Goal: Transaction & Acquisition: Purchase product/service

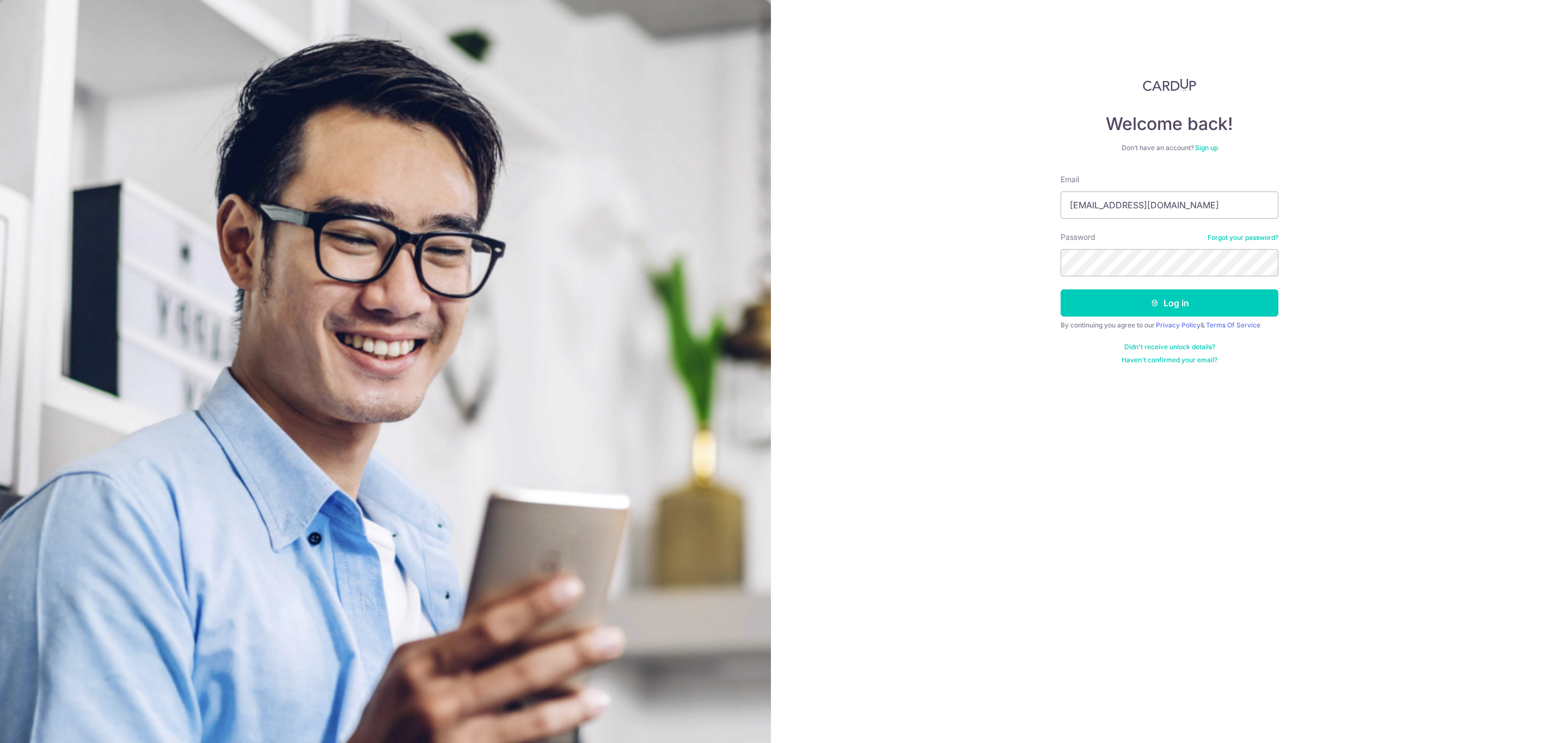
click at [1209, 307] on button "Log in" at bounding box center [1169, 303] width 218 height 27
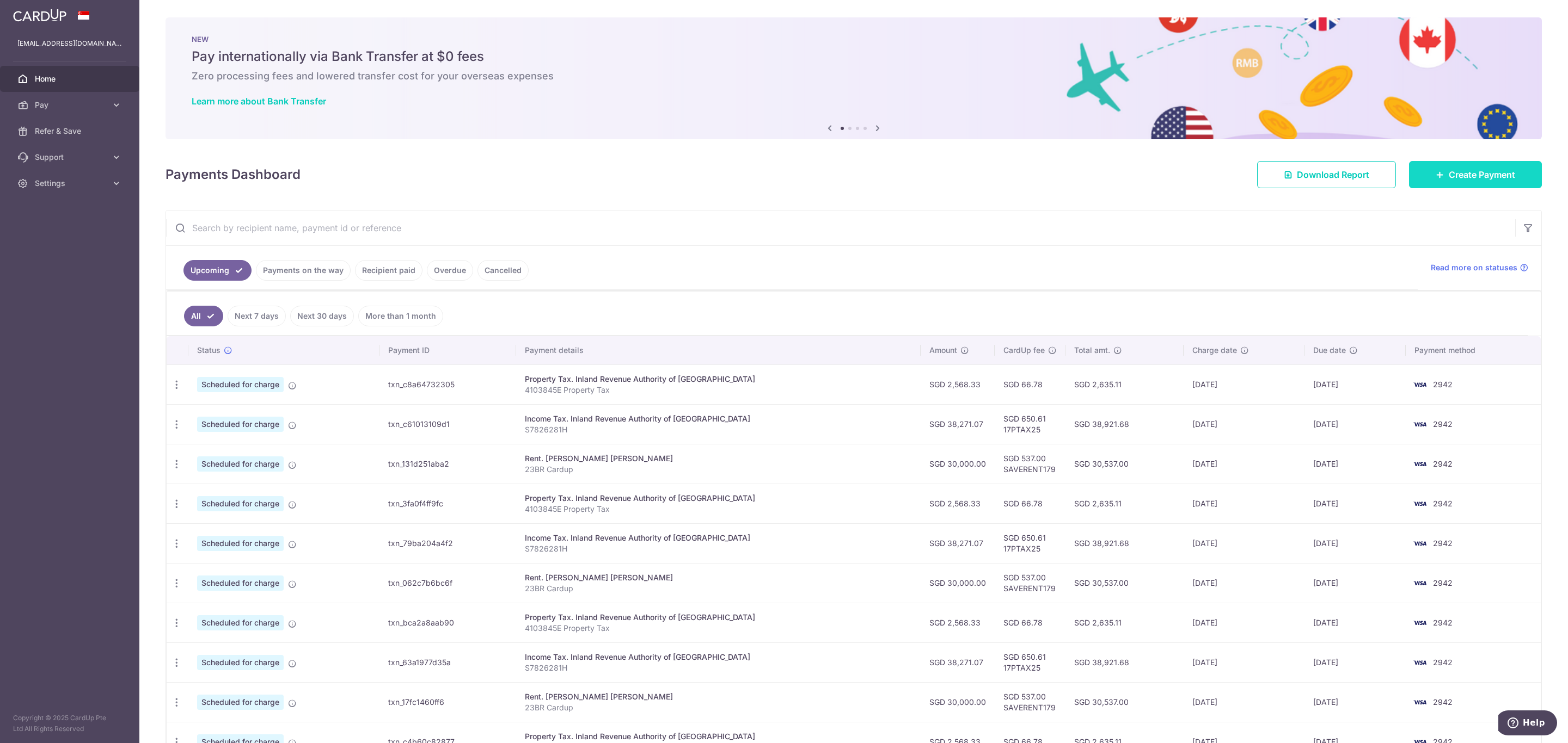
click at [1475, 180] on span "Create Payment" at bounding box center [1481, 174] width 66 height 13
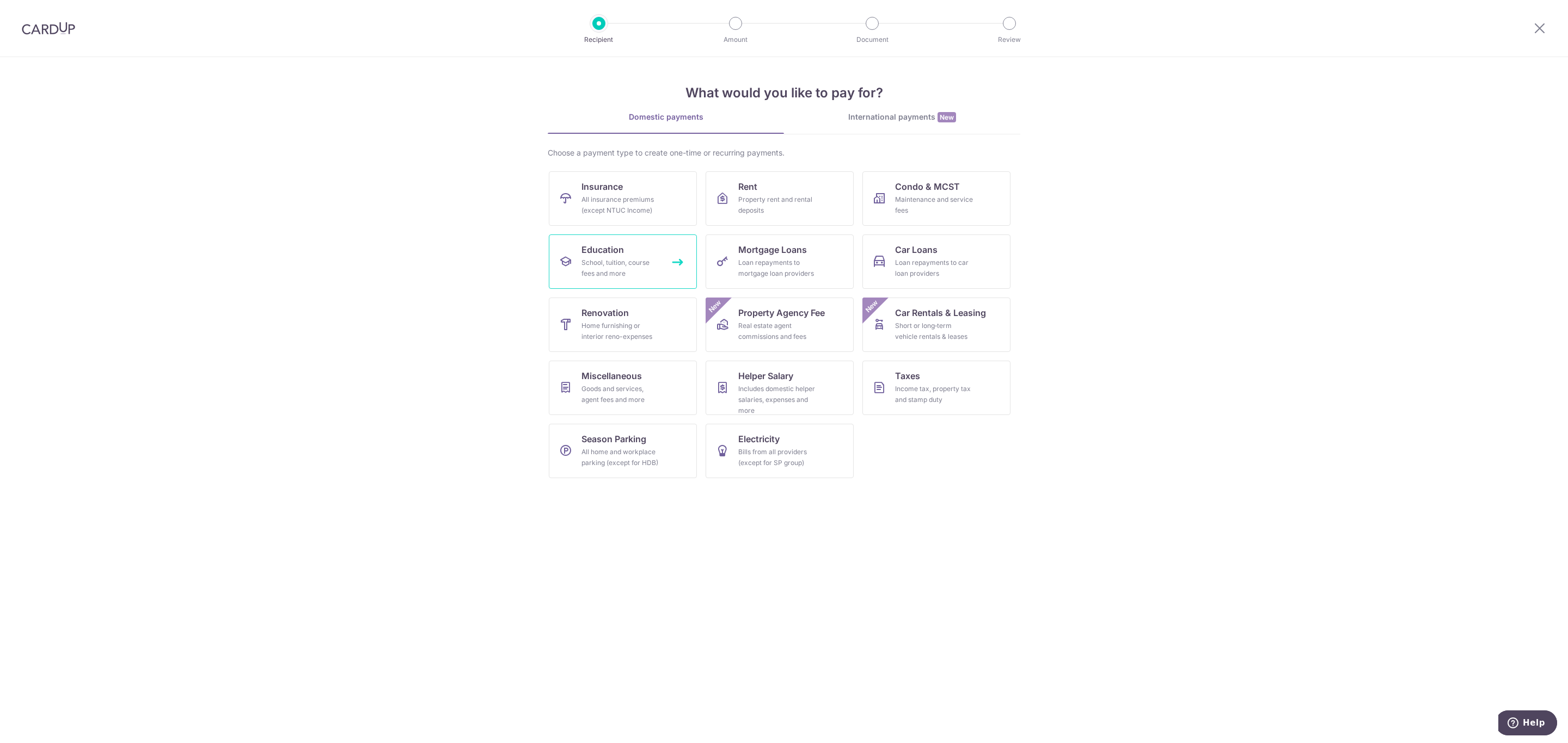
click at [635, 256] on link "Education School, tuition, course fees and more" at bounding box center [623, 262] width 148 height 54
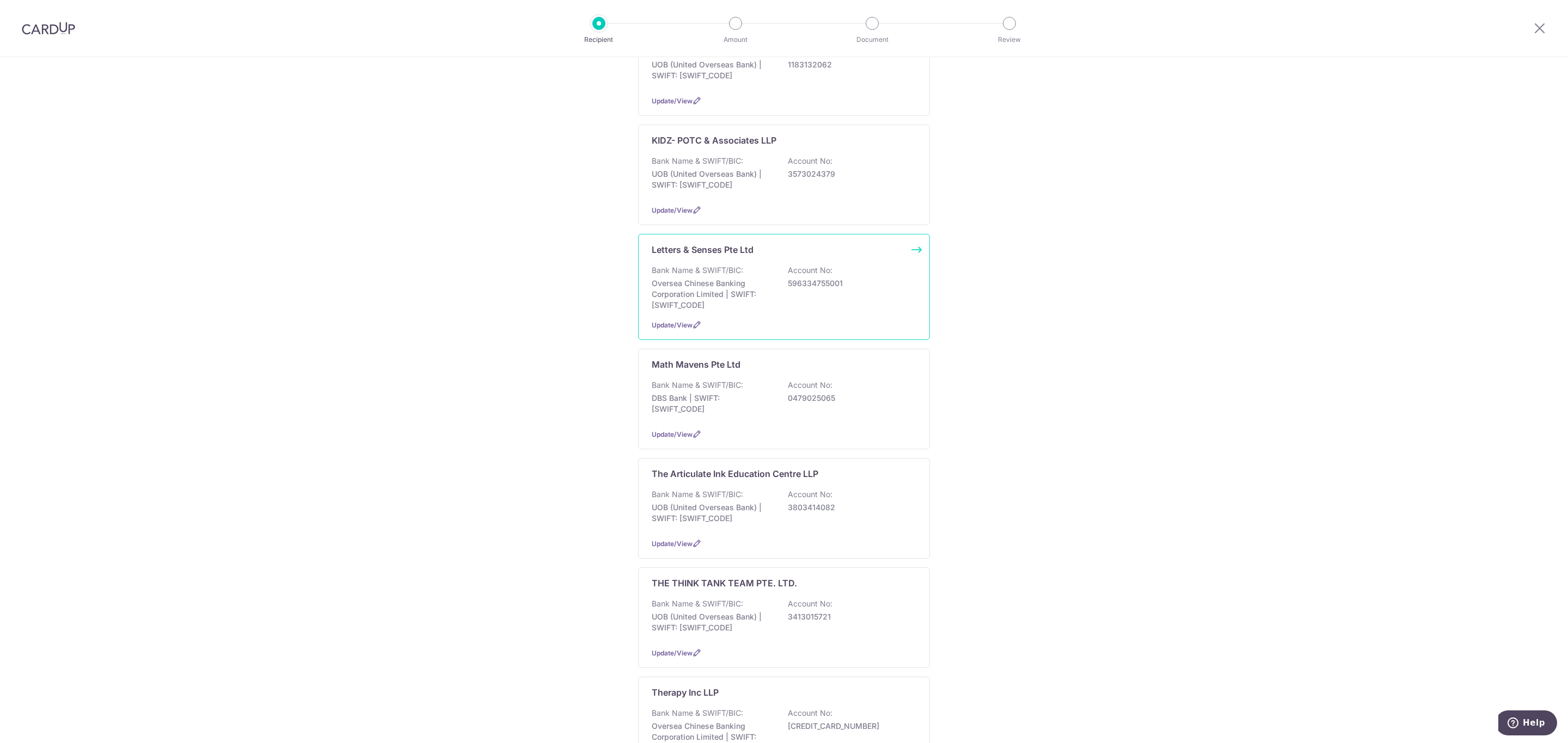
scroll to position [490, 0]
click at [813, 625] on p "588102665001" at bounding box center [849, 619] width 122 height 11
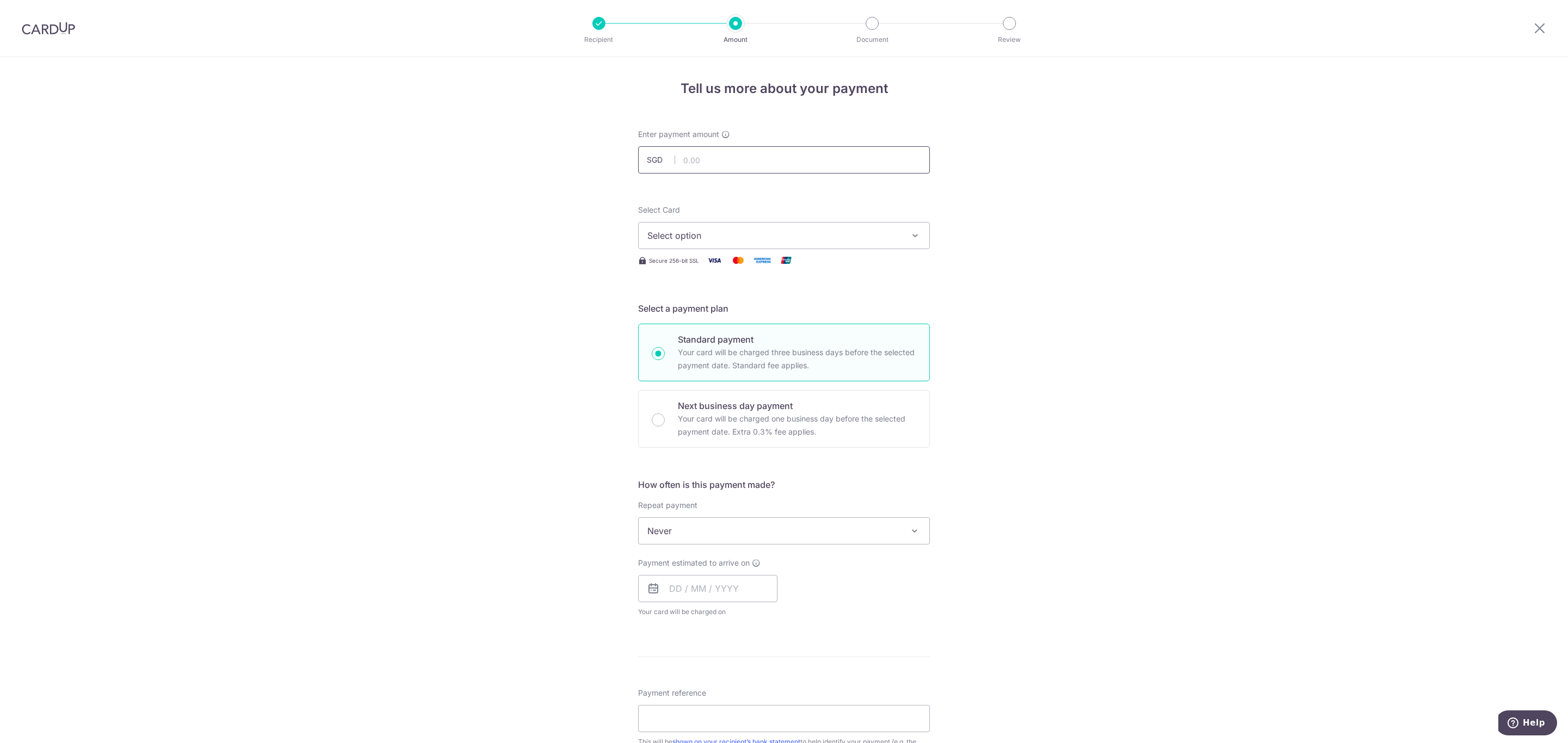
click at [865, 166] on input "text" at bounding box center [784, 160] width 292 height 27
type input "300.00"
click at [893, 236] on span "Select option" at bounding box center [774, 235] width 254 height 13
click at [748, 330] on link "**** 2942" at bounding box center [784, 340] width 291 height 26
click at [990, 294] on div "Tell us more about your payment Enter payment amount SGD 300.00 300.00 Select C…" at bounding box center [784, 549] width 1568 height 984
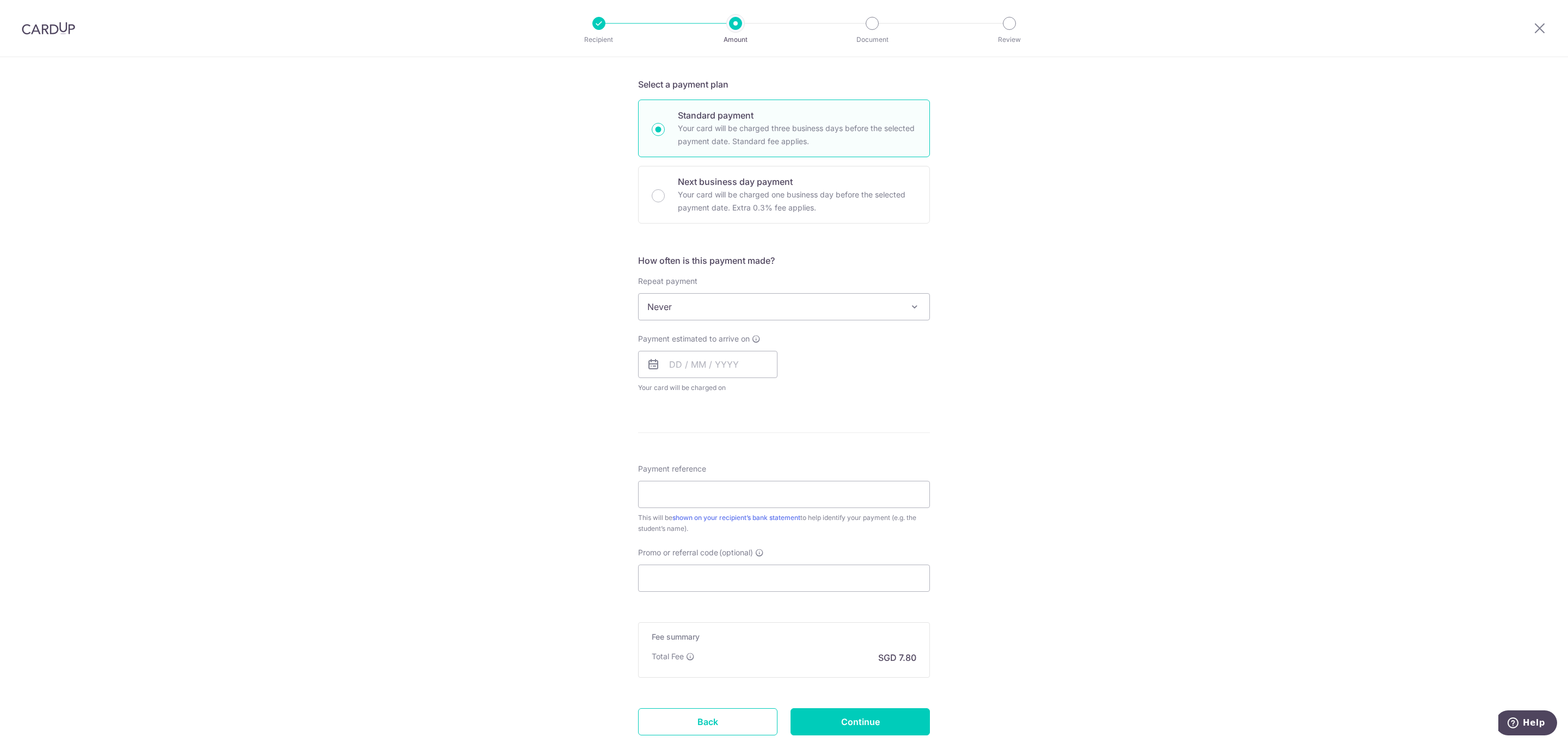
scroll to position [301, 0]
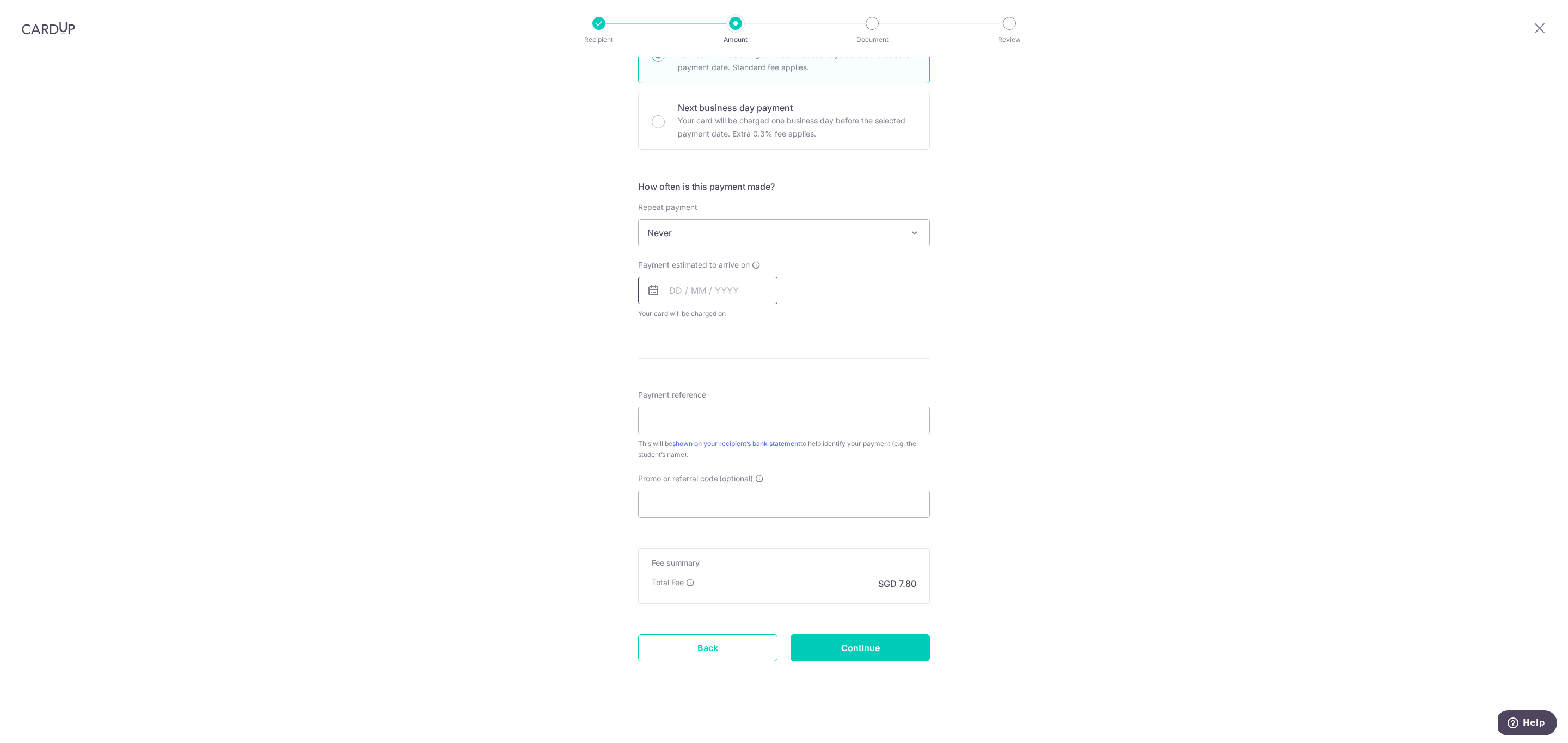
drag, startPoint x: 641, startPoint y: 286, endPoint x: 650, endPoint y: 286, distance: 9.0
click at [641, 286] on input "text" at bounding box center [708, 291] width 139 height 27
click at [680, 431] on link "18" at bounding box center [682, 433] width 17 height 17
type input "18/08/2025"
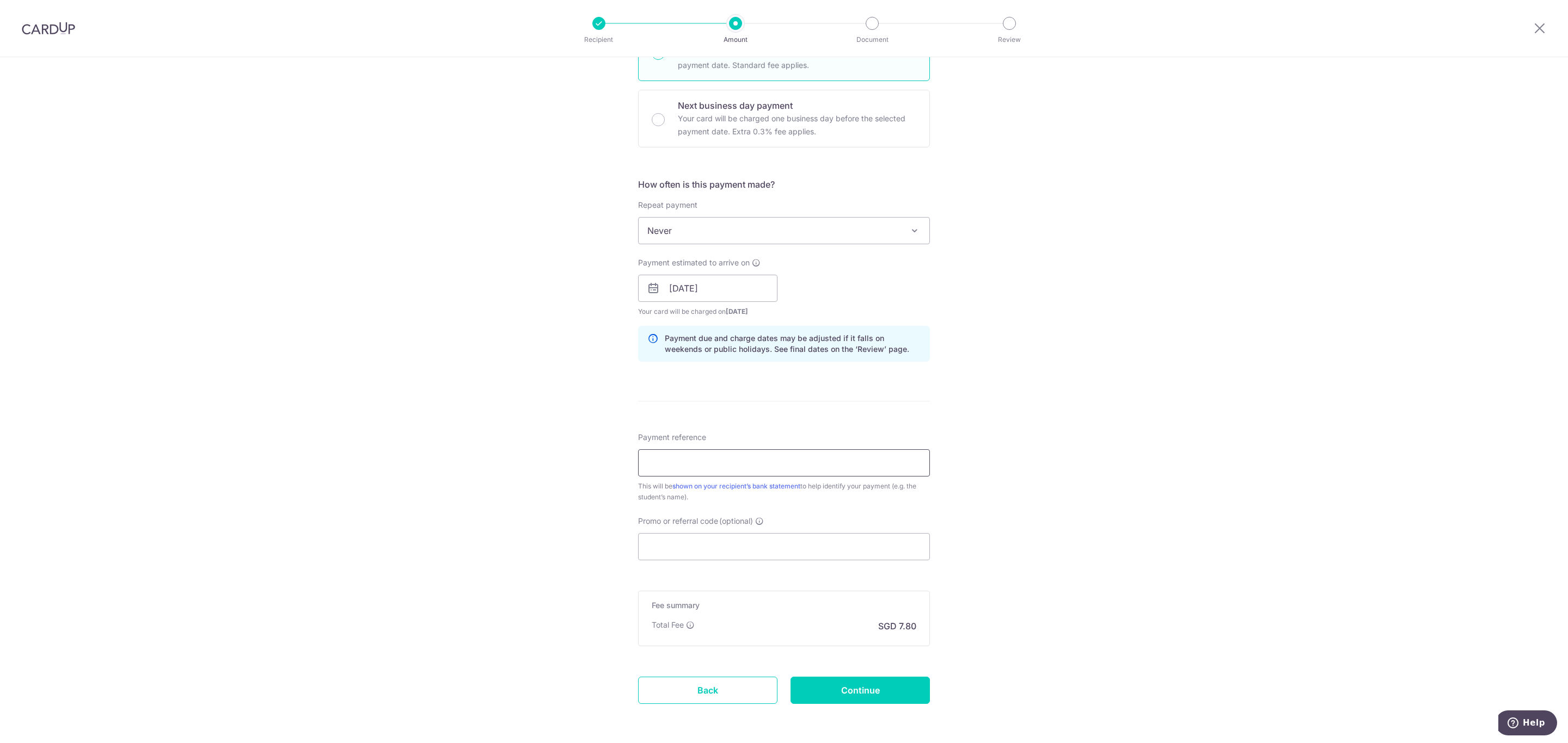
click at [789, 458] on input "Payment reference" at bounding box center [784, 463] width 292 height 27
paste input "36834"
type input "36834"
click at [678, 543] on input "Promo or referral code (optional)" at bounding box center [784, 547] width 292 height 27
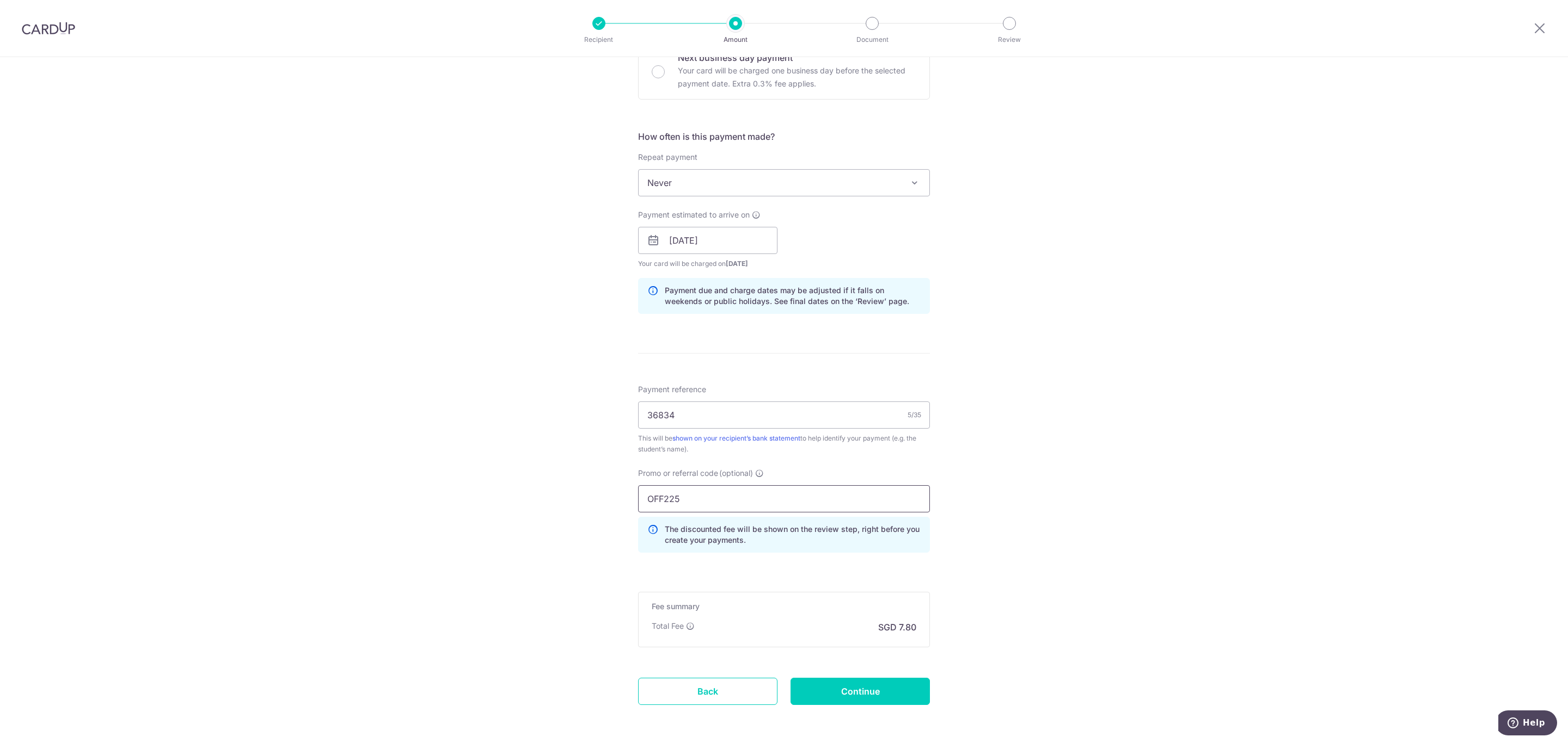
scroll to position [395, 0]
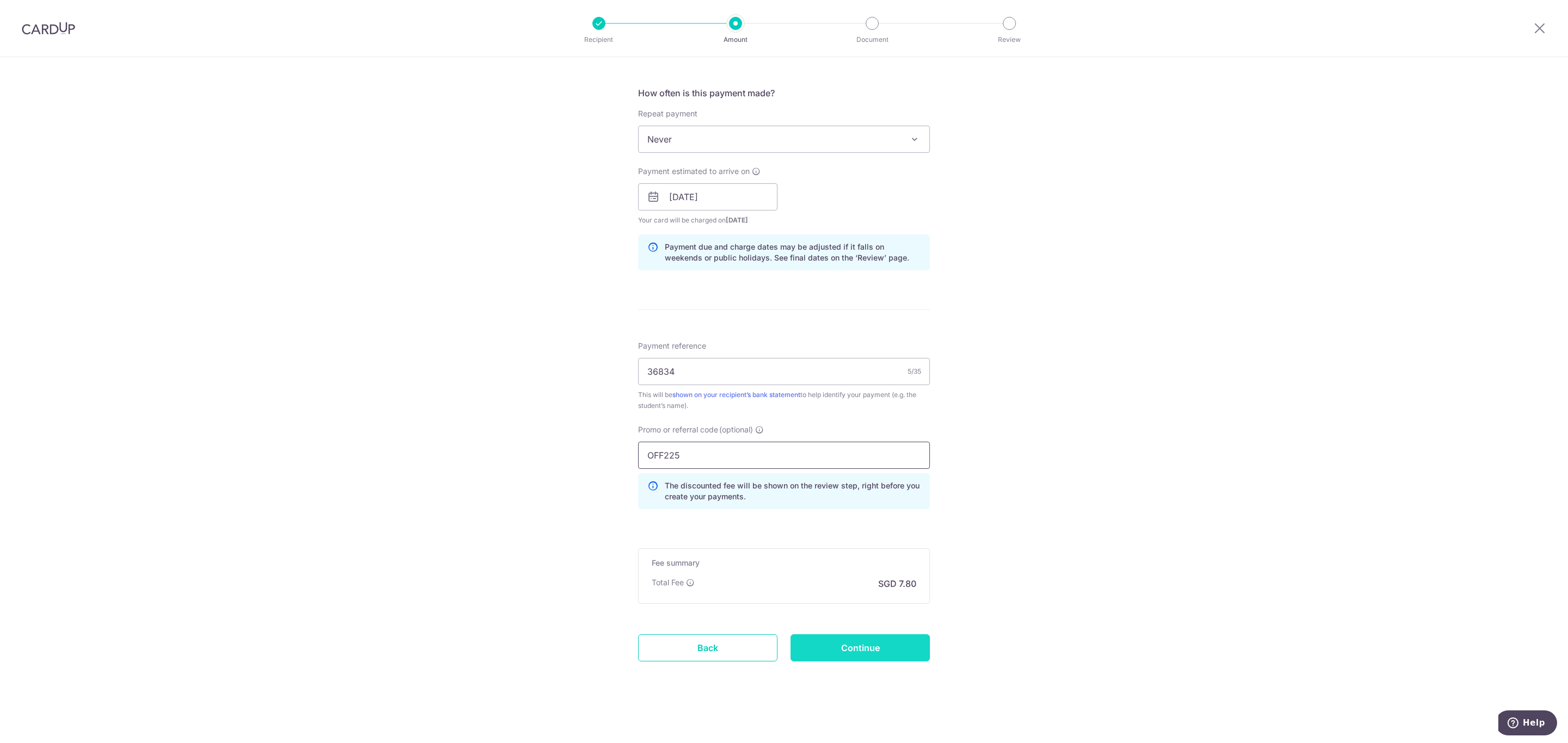
type input "OFF225"
click at [888, 651] on input "Continue" at bounding box center [860, 648] width 139 height 27
type input "Create Schedule"
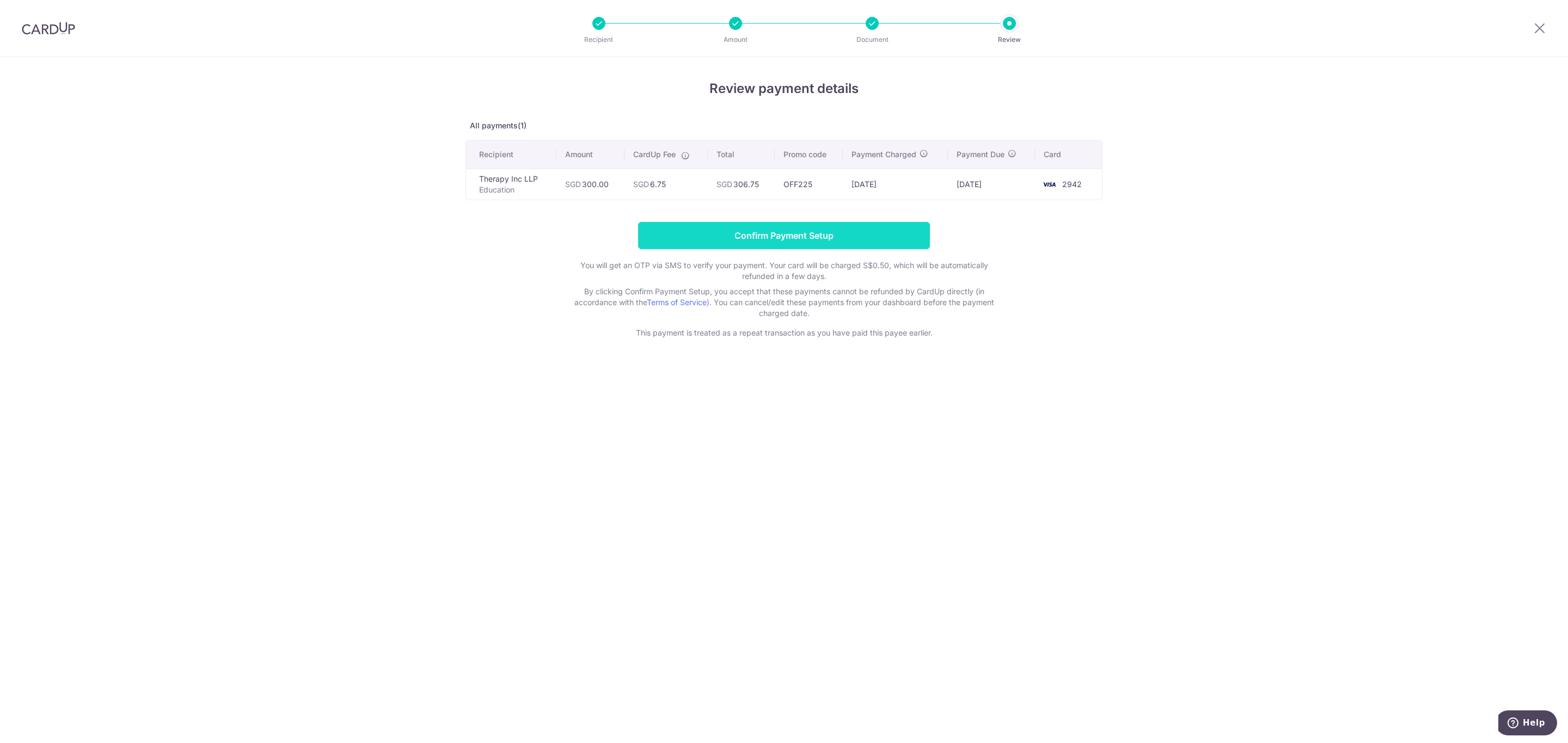
click at [916, 243] on input "Confirm Payment Setup" at bounding box center [784, 236] width 292 height 27
